Goal: Navigation & Orientation: Find specific page/section

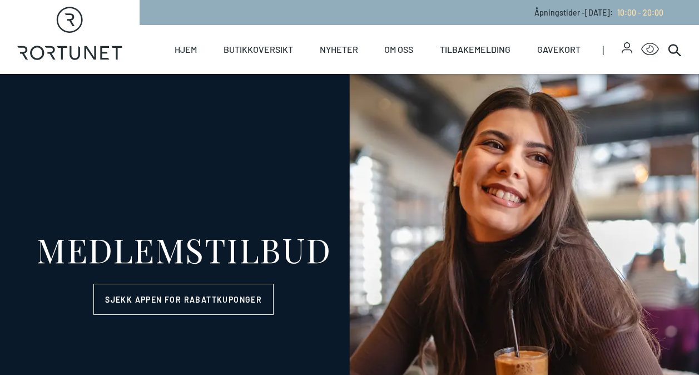
select select "NO"
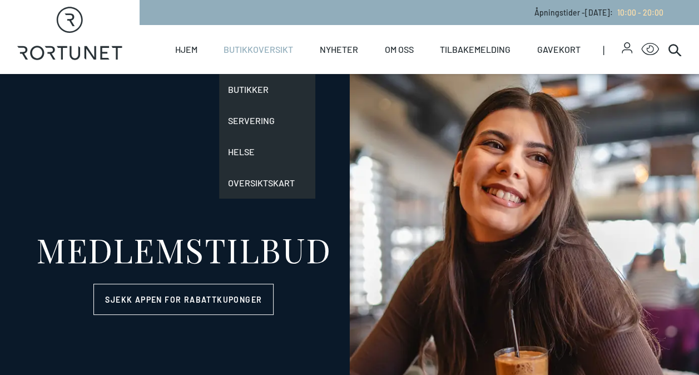
click at [246, 56] on link "Butikkoversikt" at bounding box center [259, 49] width 70 height 49
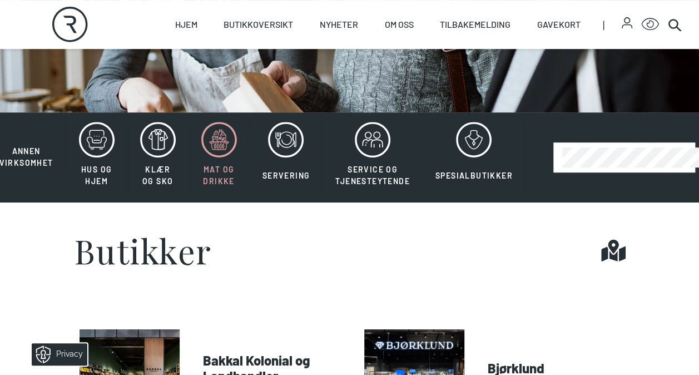
click at [223, 154] on icon at bounding box center [219, 140] width 36 height 36
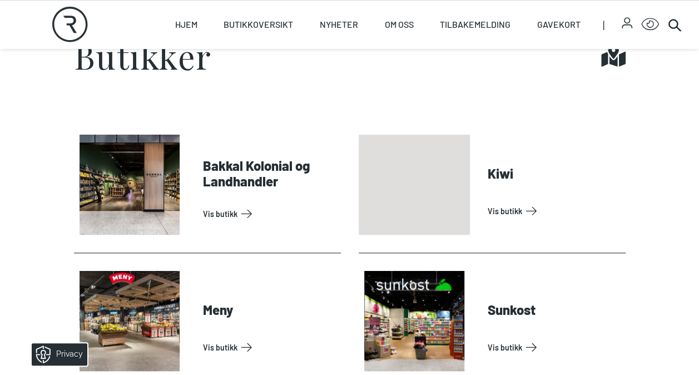
scroll to position [377, 0]
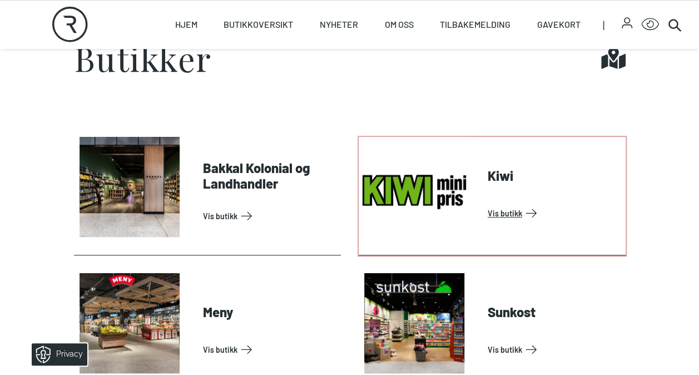
click at [498, 214] on link "Vis butikk" at bounding box center [555, 213] width 134 height 18
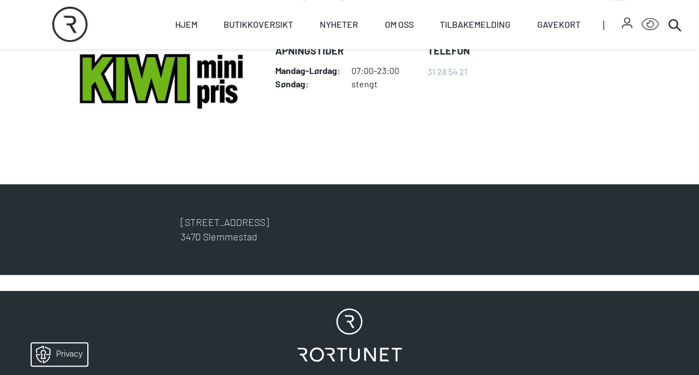
scroll to position [332, 0]
